Goal: Transaction & Acquisition: Purchase product/service

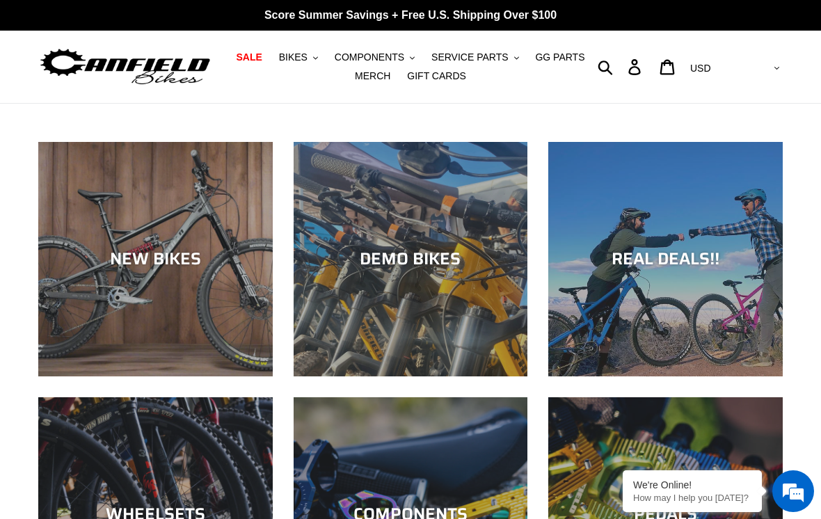
click at [300, 57] on span "BIKES" at bounding box center [293, 57] width 29 height 12
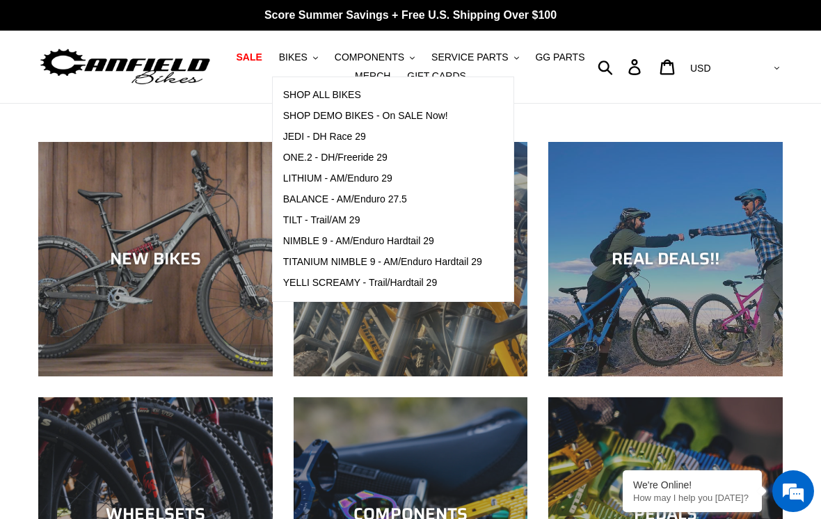
click at [308, 92] on span "SHOP ALL BIKES" at bounding box center [322, 95] width 78 height 12
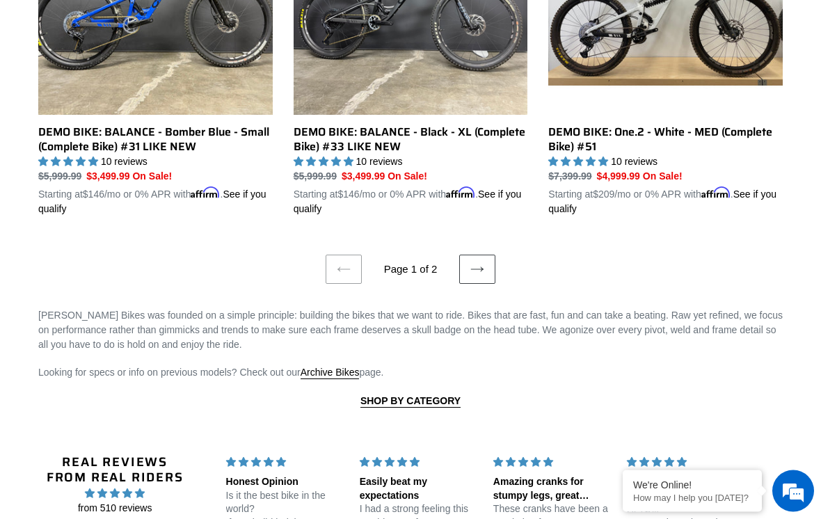
scroll to position [2950, 0]
click at [479, 255] on link "Next page" at bounding box center [477, 269] width 36 height 29
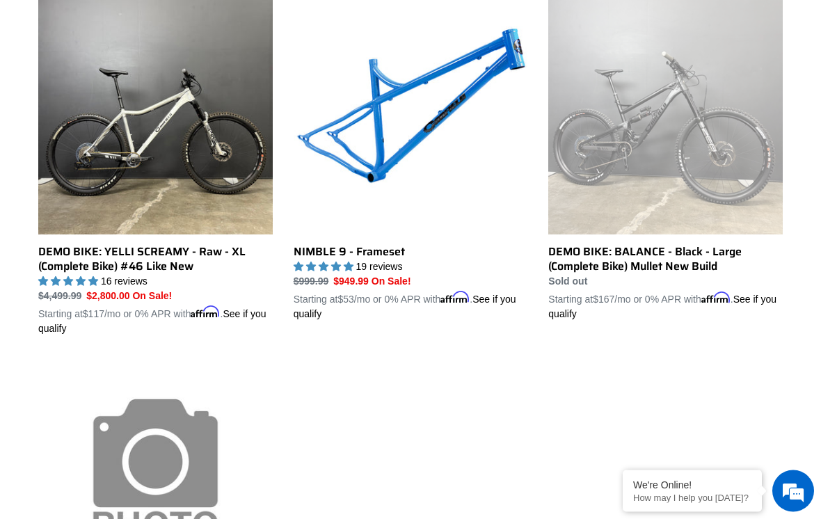
scroll to position [759, 0]
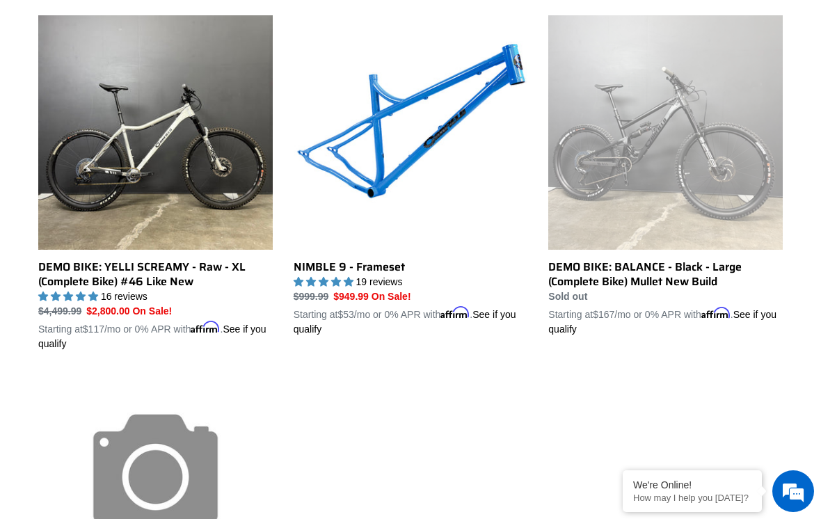
click at [323, 248] on link "NIMBLE 9 - Frameset" at bounding box center [411, 175] width 234 height 321
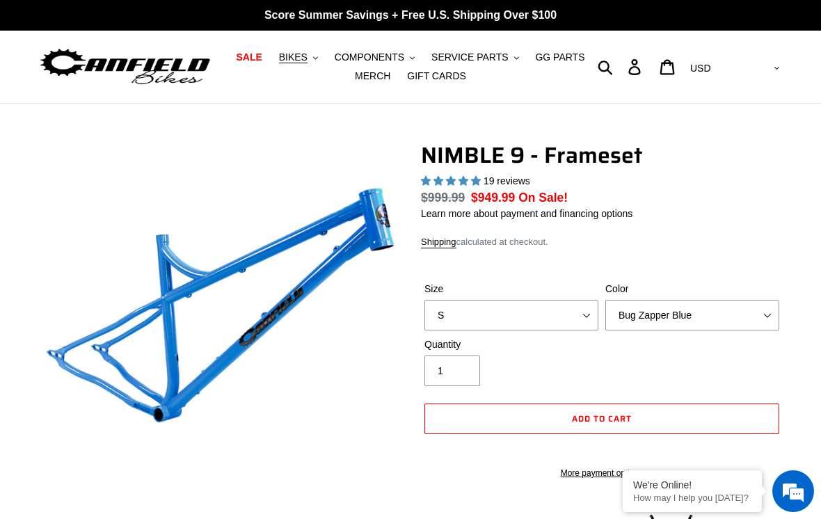
select select "highest-rating"
click at [586, 315] on select "S M L XL" at bounding box center [511, 315] width 174 height 31
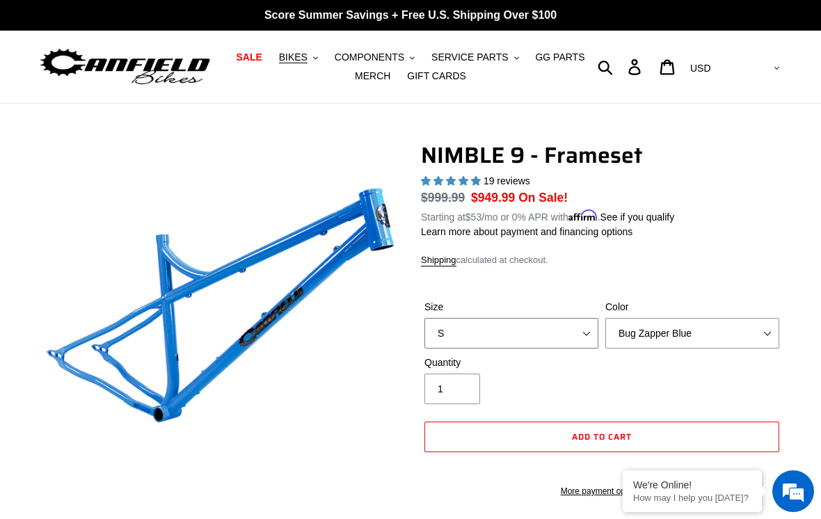
select select "XL"
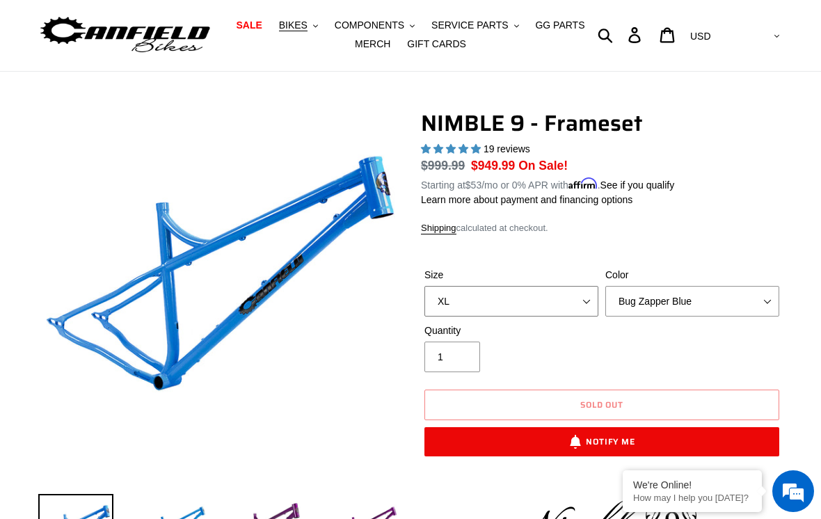
scroll to position [35, 0]
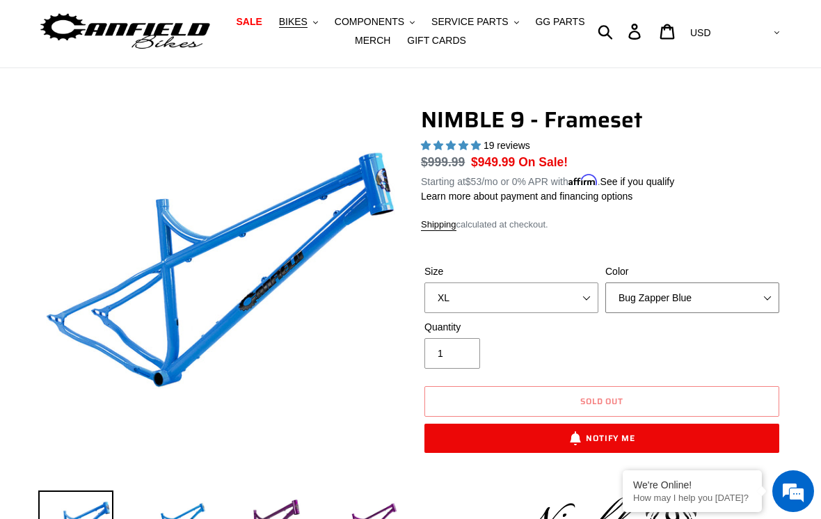
click at [739, 294] on select "Bug Zapper Blue Purple Haze -Sold Out Galaxy Black" at bounding box center [692, 297] width 174 height 31
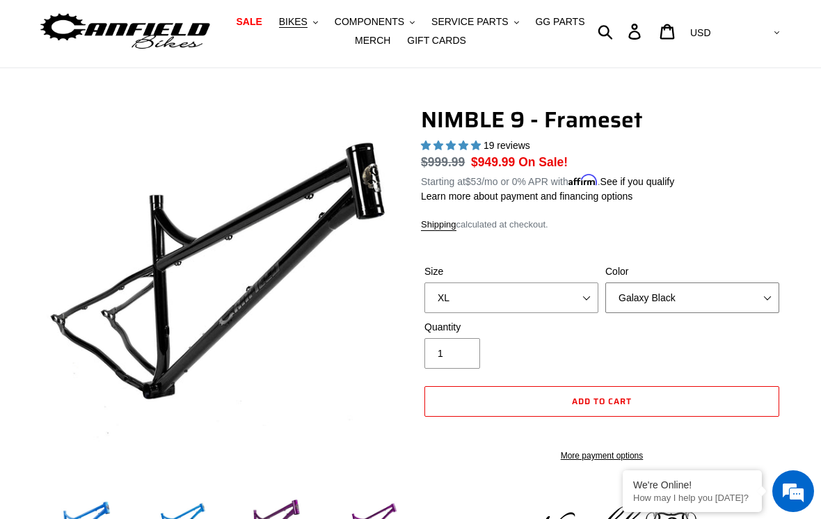
click at [772, 290] on select "Bug Zapper Blue Purple Haze -Sold Out Galaxy Black" at bounding box center [692, 297] width 174 height 31
select select "Purple Haze -Sold Out"
